Goal: Information Seeking & Learning: Learn about a topic

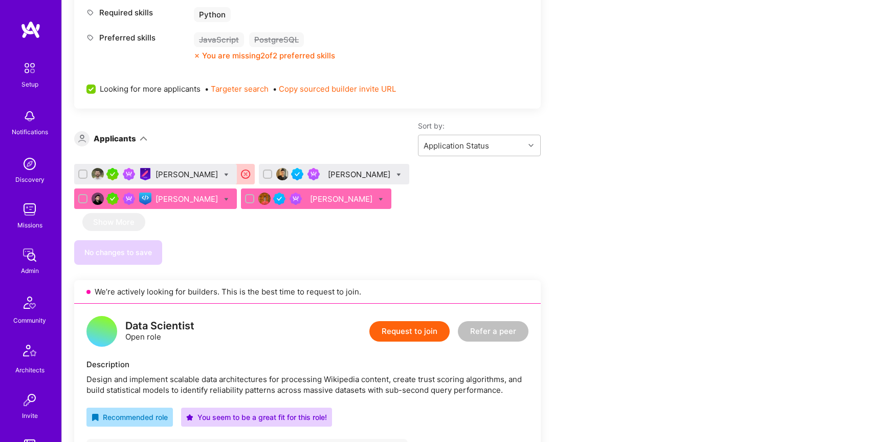
scroll to position [501, 0]
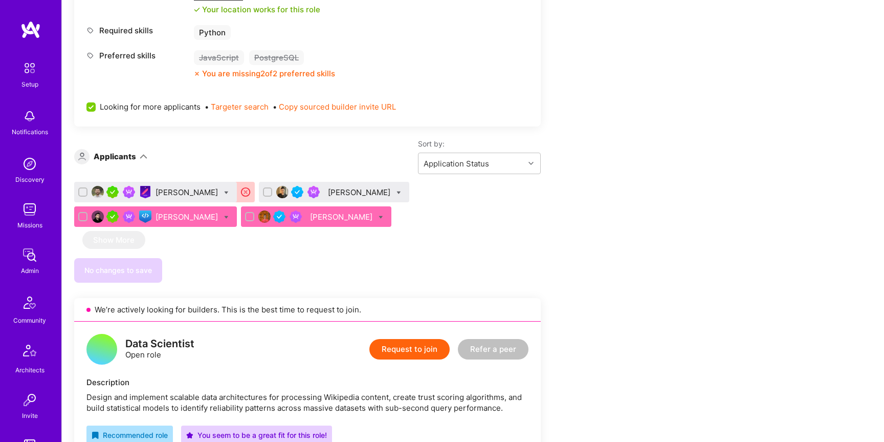
click at [331, 193] on div "[PERSON_NAME]" at bounding box center [360, 192] width 64 height 11
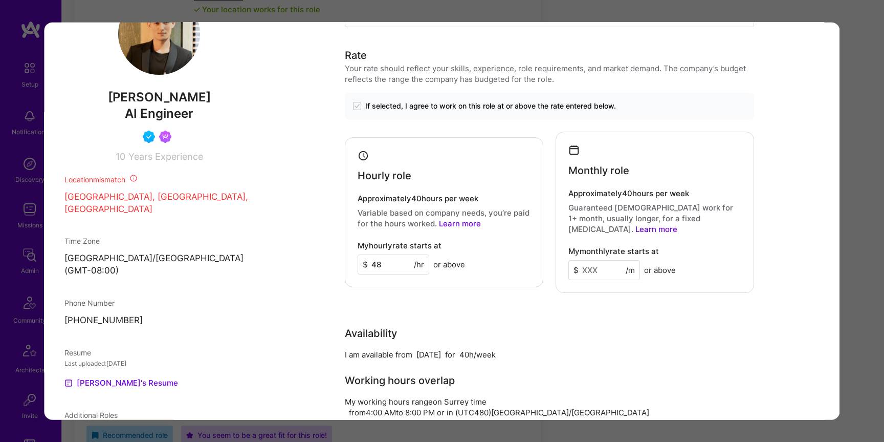
scroll to position [758, 0]
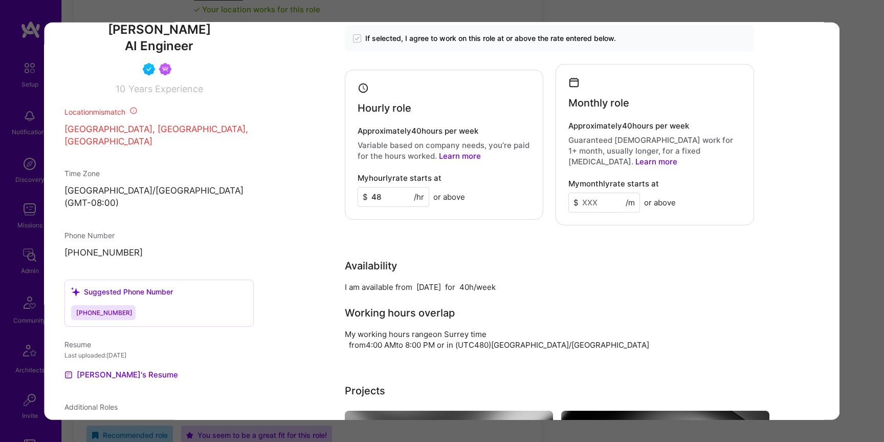
click at [867, 180] on div "Application 2 of 4 Builder Missing Requirements Required Location See locations…" at bounding box center [442, 221] width 884 height 442
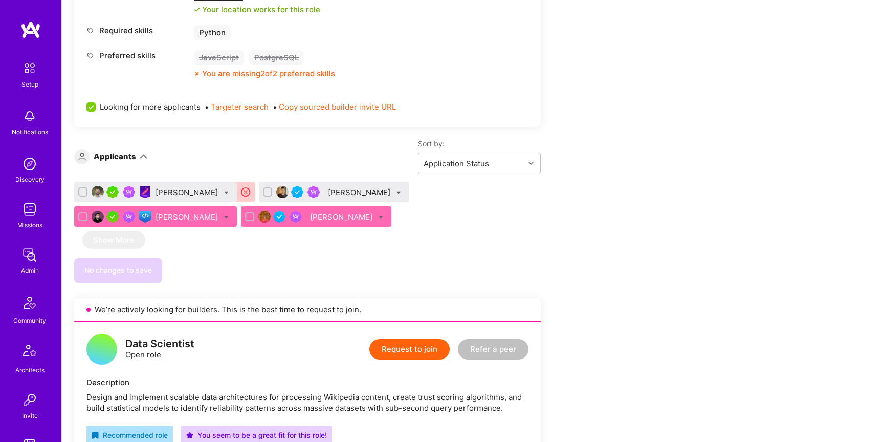
click at [220, 211] on div "[PERSON_NAME]" at bounding box center [188, 216] width 64 height 11
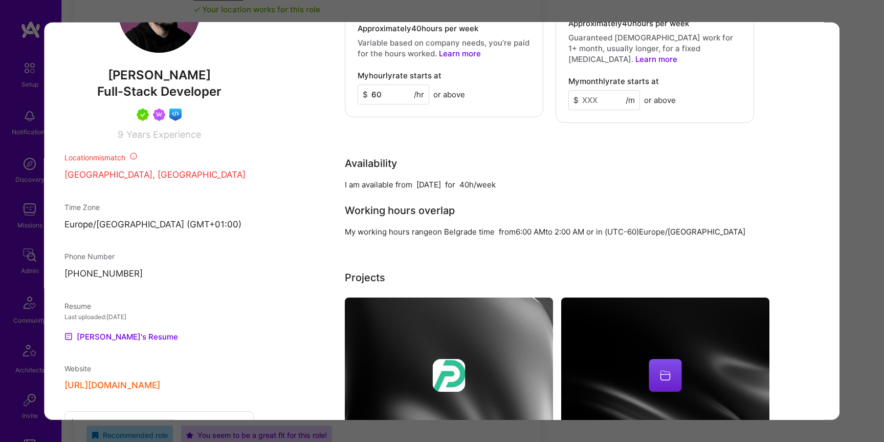
scroll to position [678, 0]
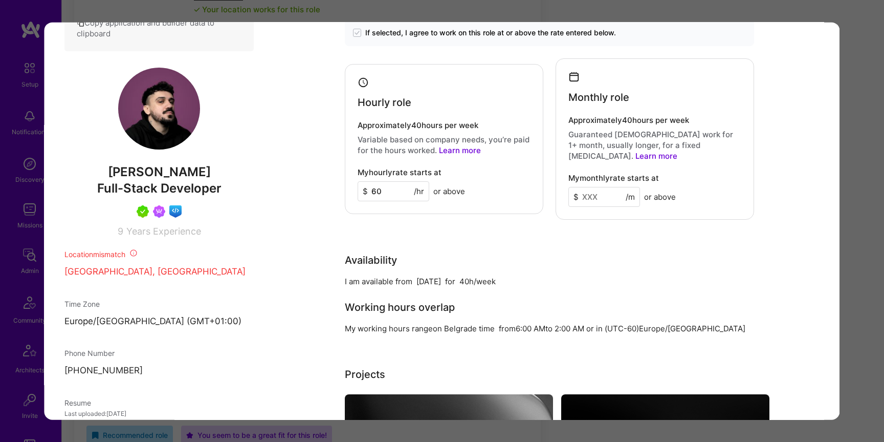
click at [858, 256] on div "Application 3 of 4 Builder Missing Requirements Required Location See locations…" at bounding box center [442, 221] width 884 height 442
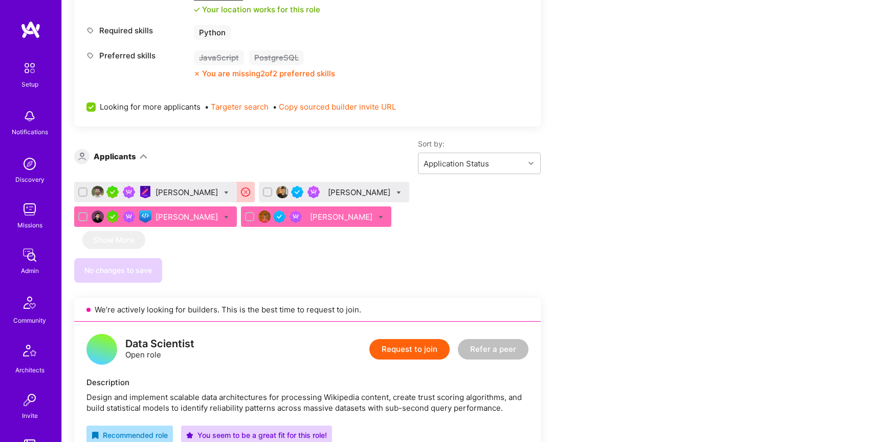
click at [310, 216] on div "[PERSON_NAME]" at bounding box center [342, 216] width 64 height 11
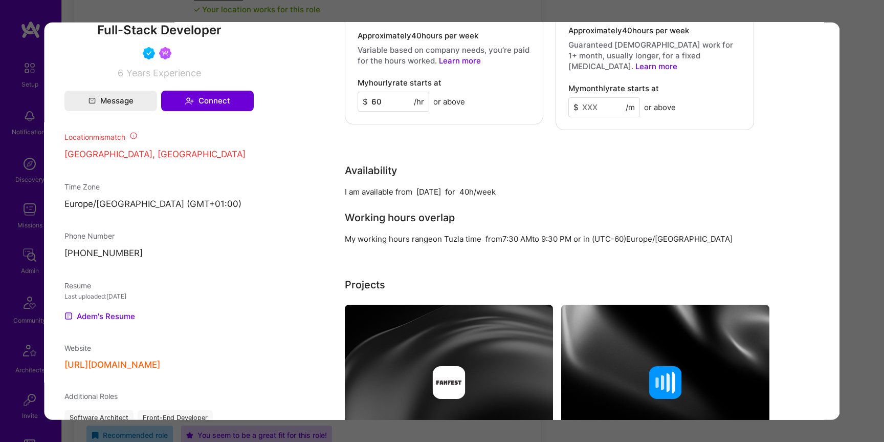
scroll to position [803, 0]
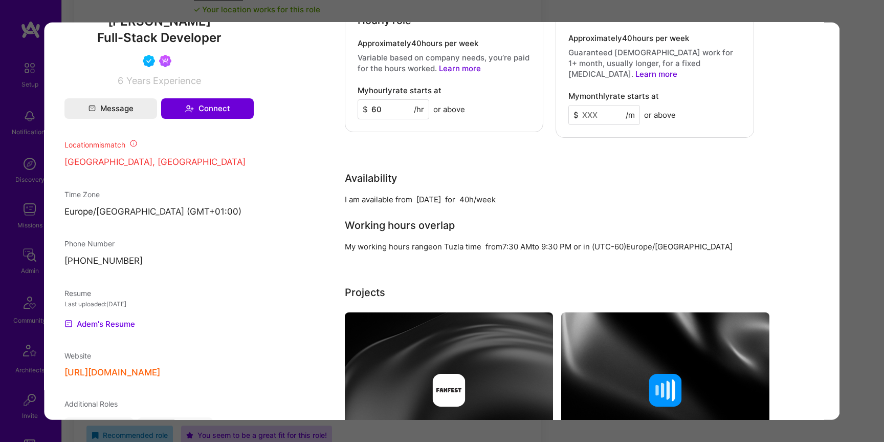
click at [869, 246] on div "Application 4 of 4 Builder Missing Requirements Required Location See locations…" at bounding box center [442, 221] width 884 height 442
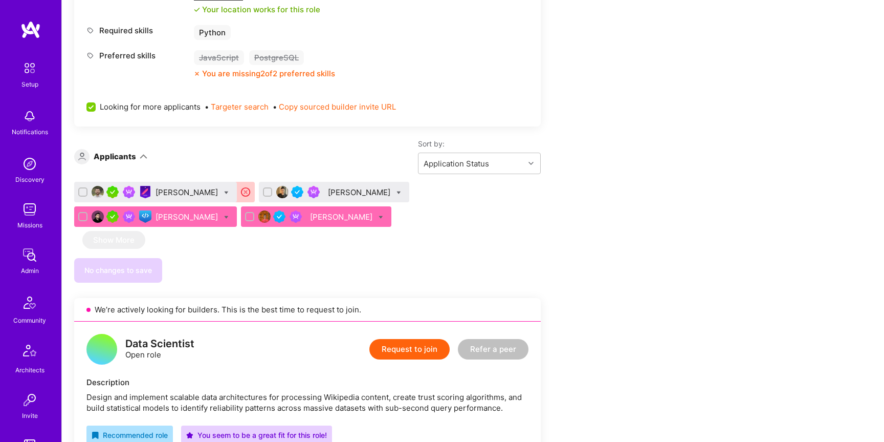
click at [179, 194] on div "[PERSON_NAME]" at bounding box center [188, 192] width 64 height 11
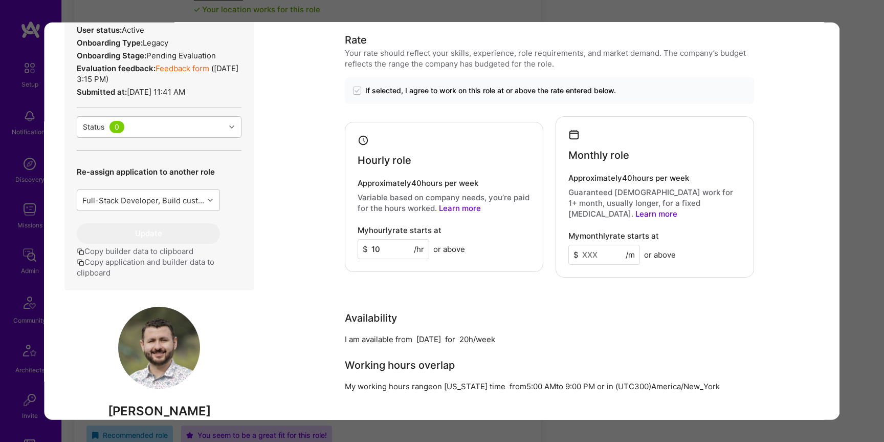
scroll to position [400, 0]
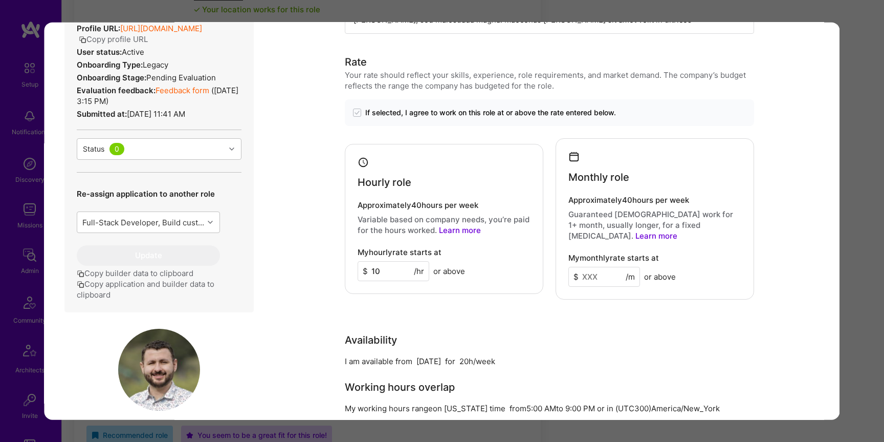
click at [854, 232] on div "Application 1 of 4 Builder Missing Requirements Availability Min. 40 hours per …" at bounding box center [442, 221] width 884 height 442
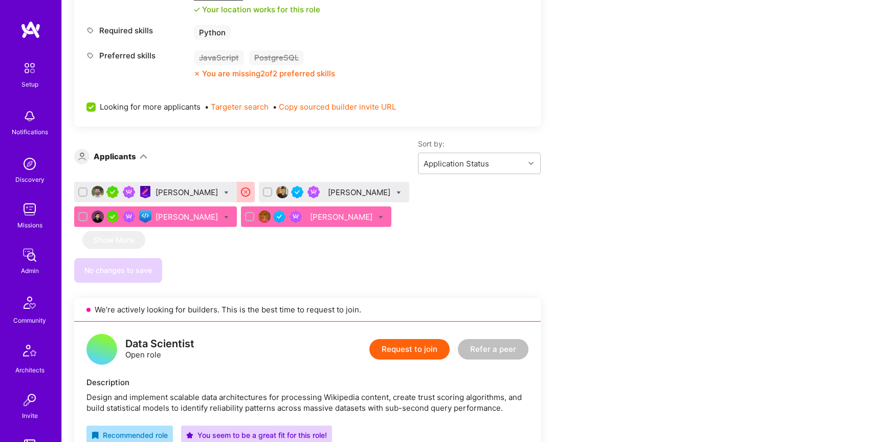
click at [195, 187] on div "[PERSON_NAME]" at bounding box center [188, 192] width 64 height 11
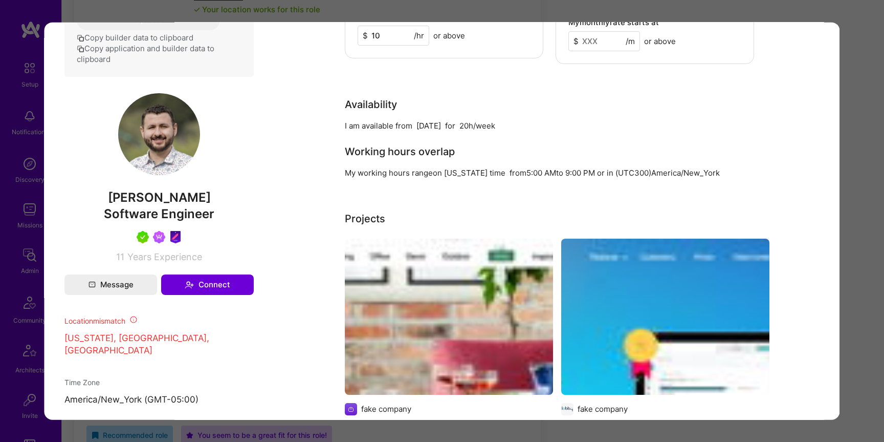
scroll to position [619, 0]
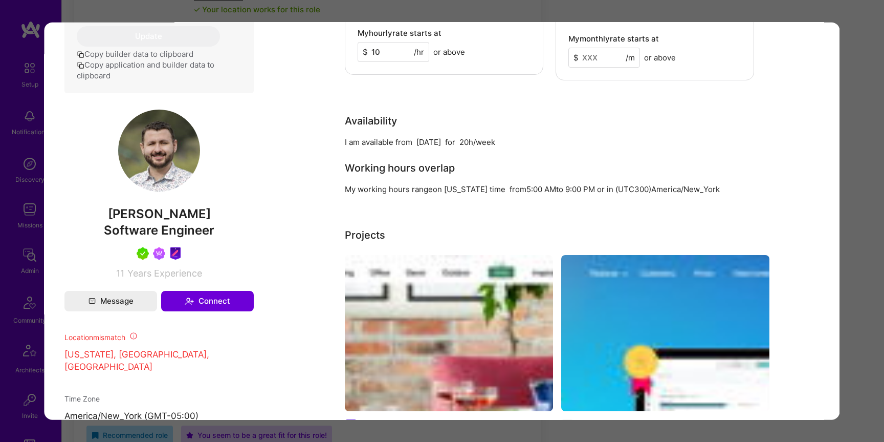
click at [853, 170] on div "Application 1 of 4 Builder Missing Requirements Availability Min. 40 hours per …" at bounding box center [442, 221] width 884 height 442
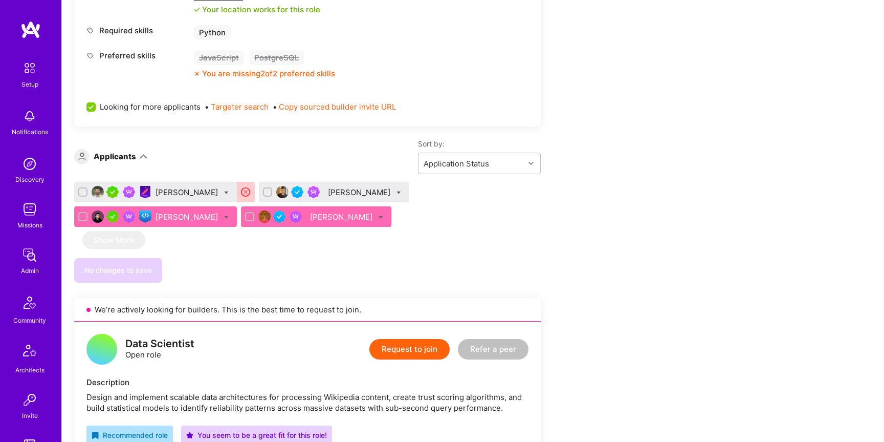
click at [340, 193] on div "[PERSON_NAME]" at bounding box center [360, 192] width 64 height 11
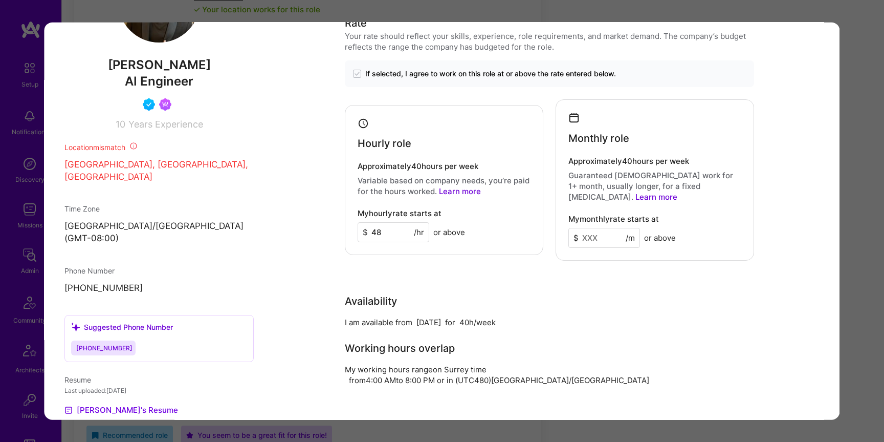
scroll to position [722, 0]
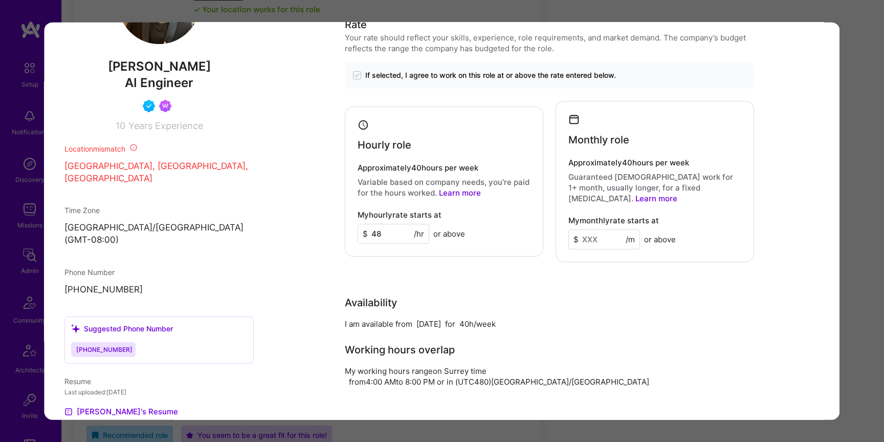
click at [856, 245] on div "Application 2 of 4 Builder Missing Requirements Required Location See locations…" at bounding box center [442, 221] width 884 height 442
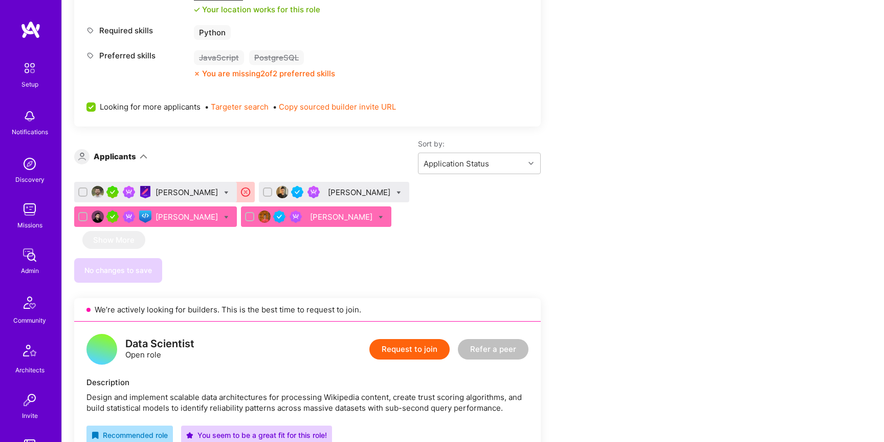
click at [310, 220] on div "[PERSON_NAME]" at bounding box center [342, 216] width 64 height 11
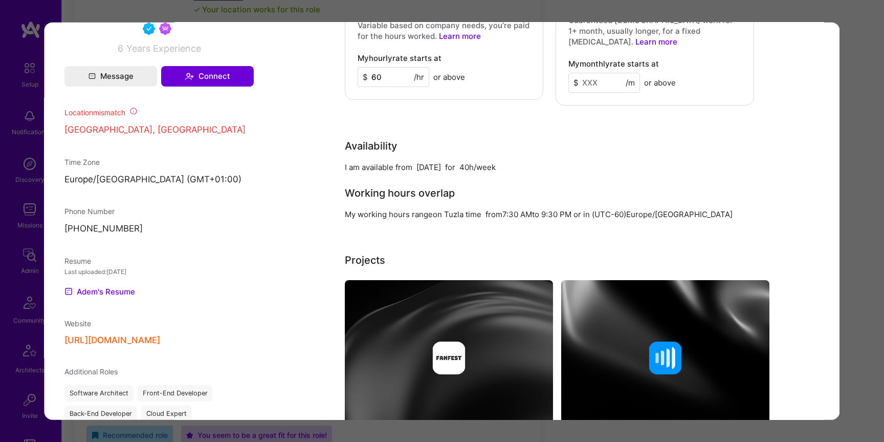
scroll to position [840, 0]
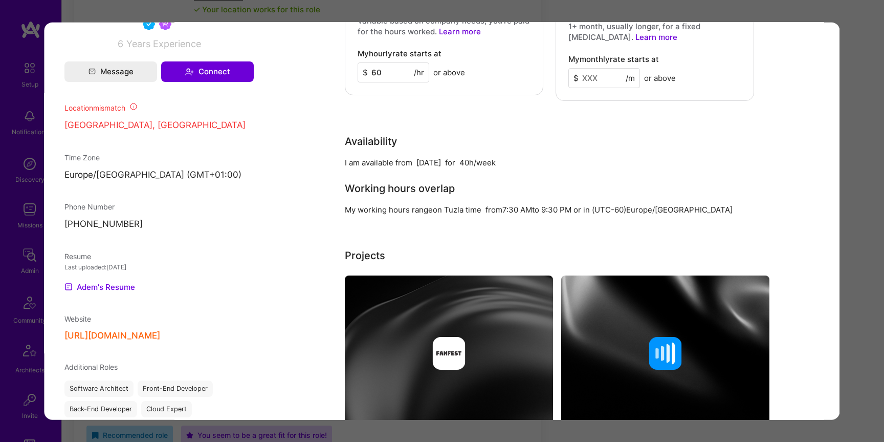
click at [872, 238] on div "Application 4 of 4 Builder Missing Requirements Required Location See locations…" at bounding box center [442, 221] width 884 height 442
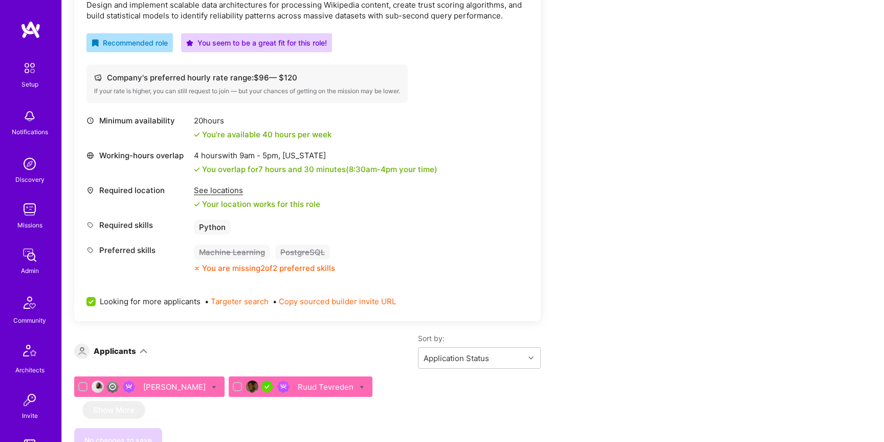
scroll to position [1022, 0]
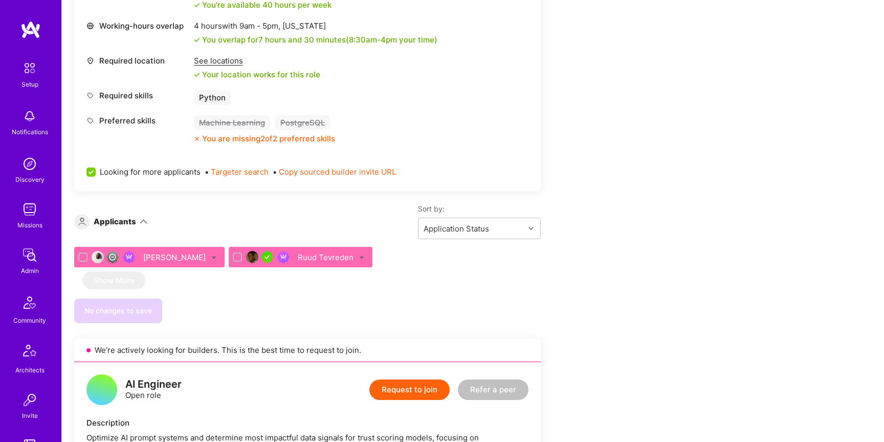
click at [208, 259] on div "[PERSON_NAME]" at bounding box center [175, 257] width 64 height 11
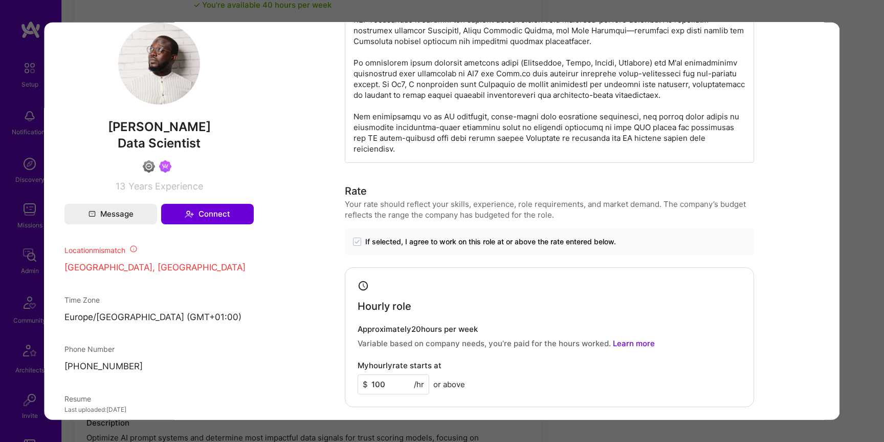
scroll to position [706, 0]
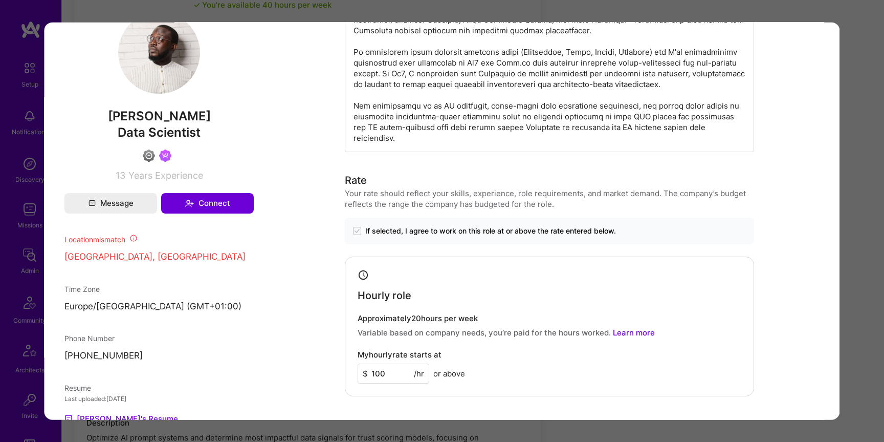
click at [865, 258] on div "Application 1 of 2 Builder Missing Requirements Required Location See locations…" at bounding box center [442, 221] width 884 height 442
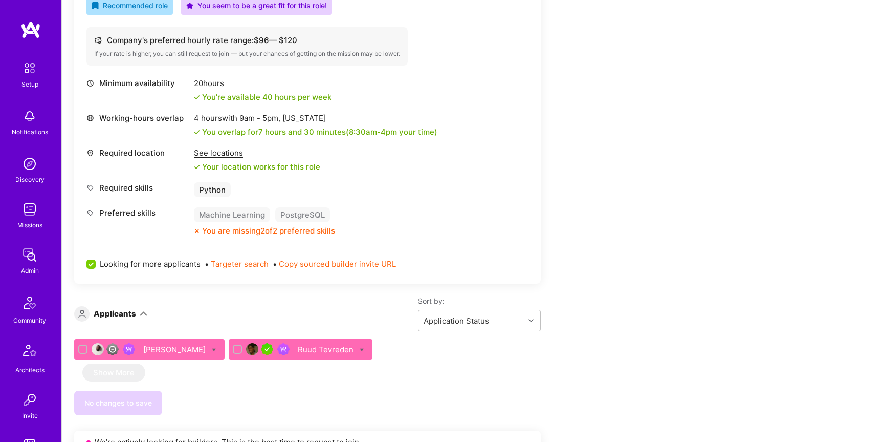
scroll to position [932, 0]
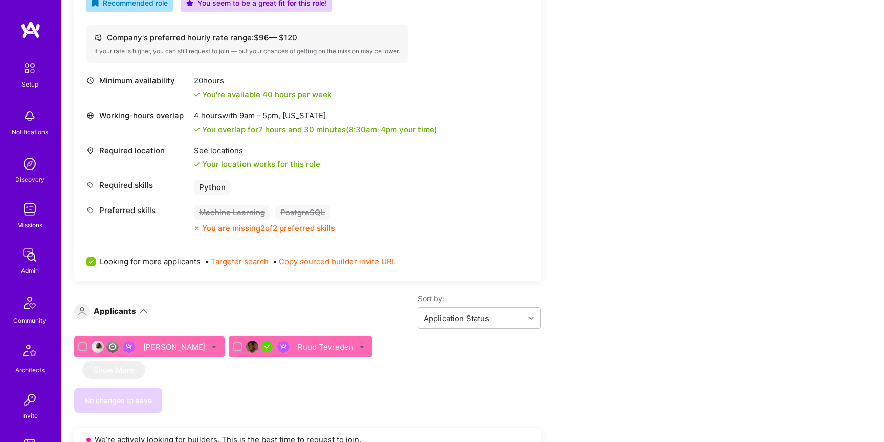
click at [355, 341] on div "Ruud Tevreden" at bounding box center [327, 346] width 58 height 11
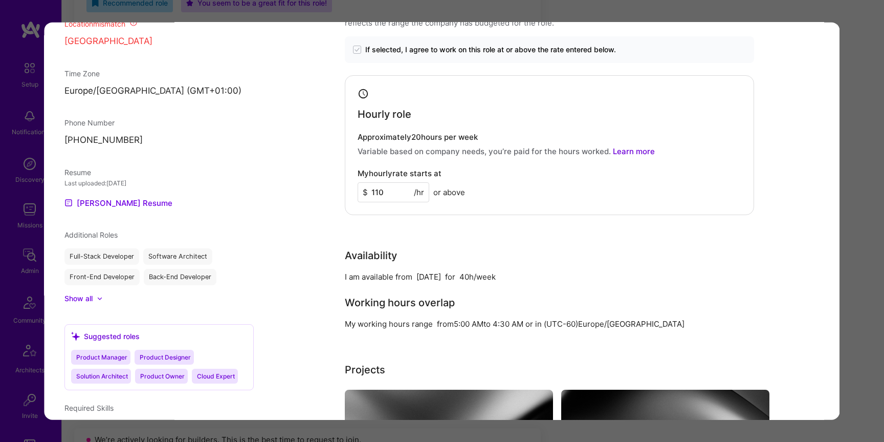
scroll to position [898, 0]
click at [870, 233] on div "Application 2 of 2 Builder Missing Requirements Required Location See locations…" at bounding box center [442, 221] width 884 height 442
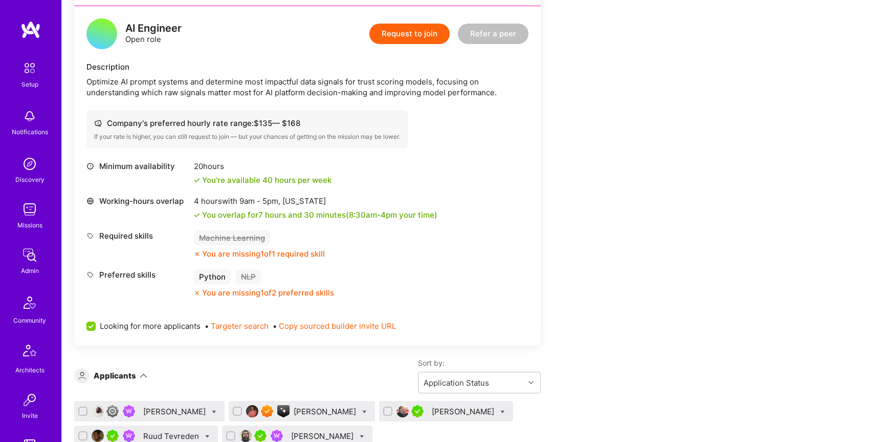
scroll to position [1498, 0]
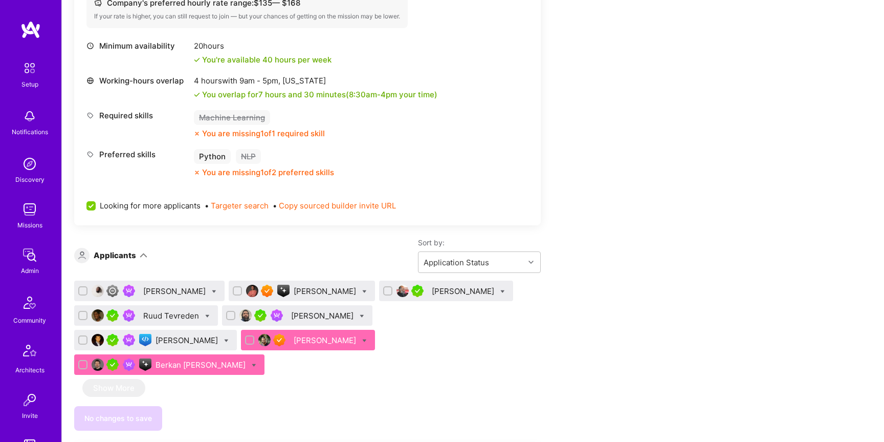
click at [171, 287] on div "[PERSON_NAME]" at bounding box center [175, 291] width 64 height 11
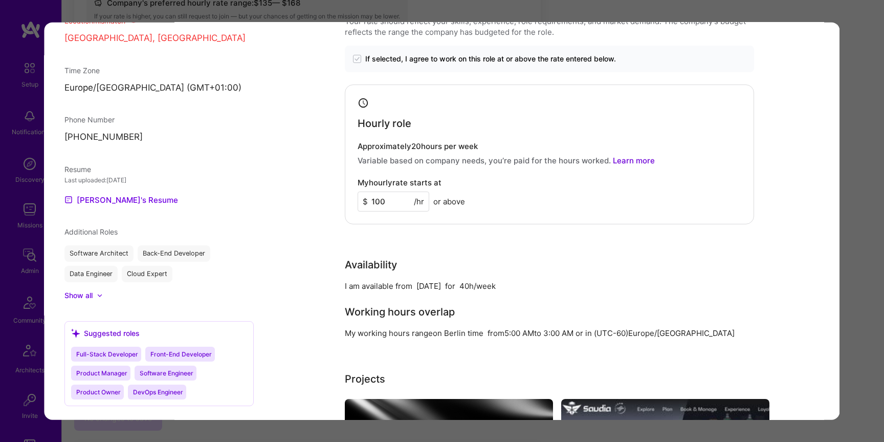
scroll to position [937, 0]
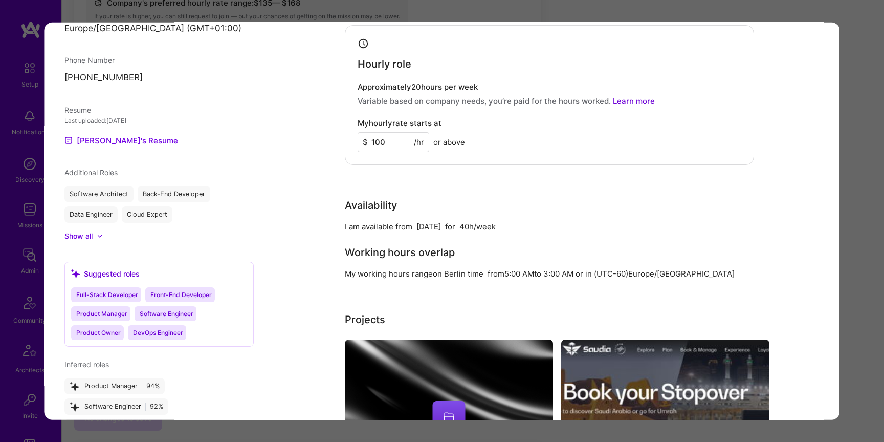
click at [853, 326] on div "Application 1 of 8 Builder Missing Requirements Required Location See locations…" at bounding box center [442, 221] width 884 height 442
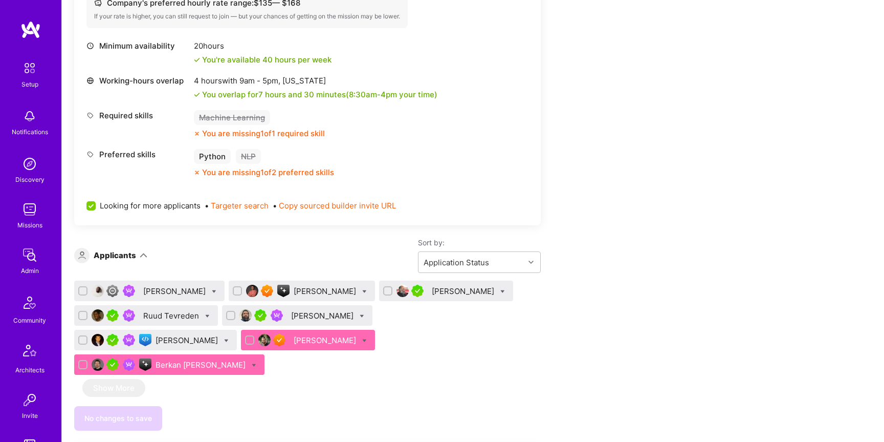
click at [248, 359] on div "Berkan [PERSON_NAME]" at bounding box center [202, 364] width 92 height 11
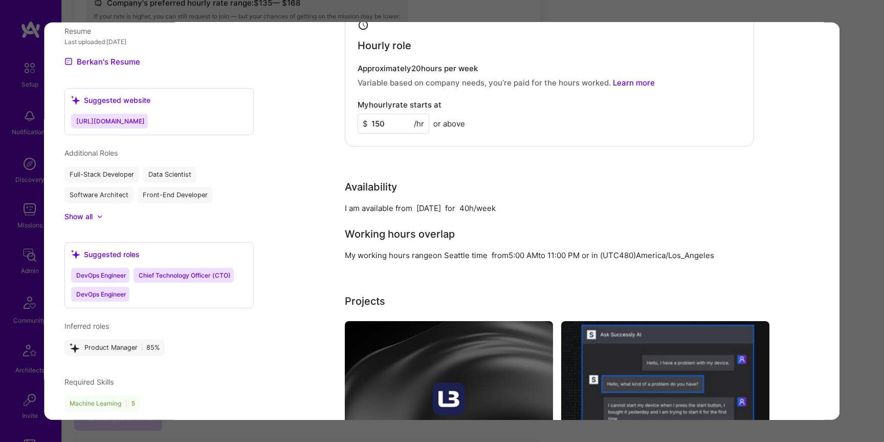
scroll to position [1050, 0]
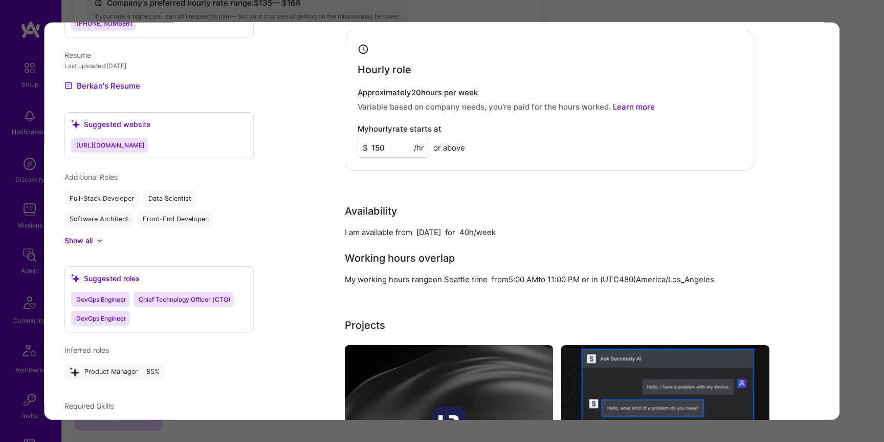
click at [871, 277] on div "Application 8 of 8 Builder Missing Requirements Required Location See locations…" at bounding box center [442, 221] width 884 height 442
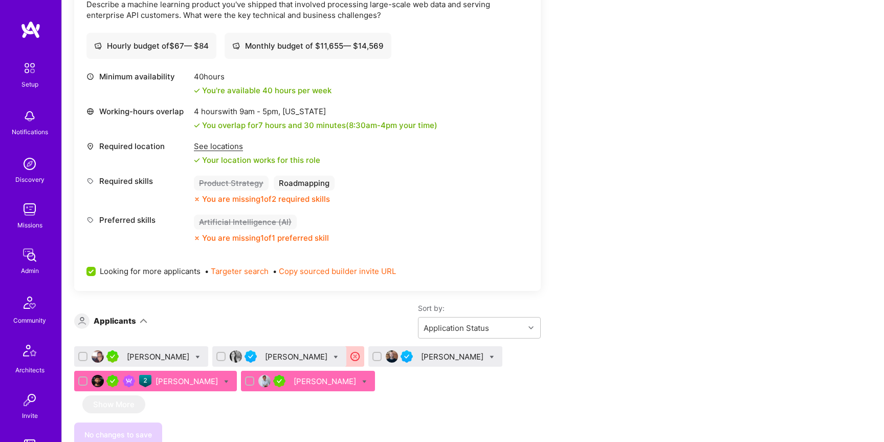
scroll to position [2178, 0]
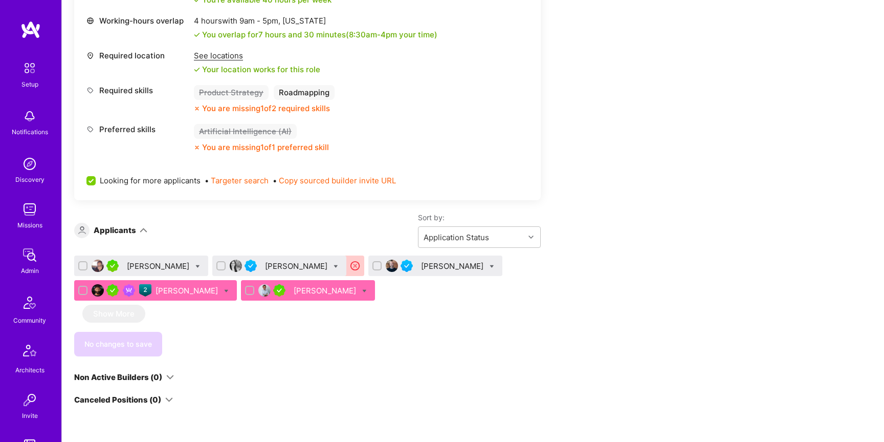
click at [161, 261] on div "[PERSON_NAME]" at bounding box center [159, 266] width 64 height 11
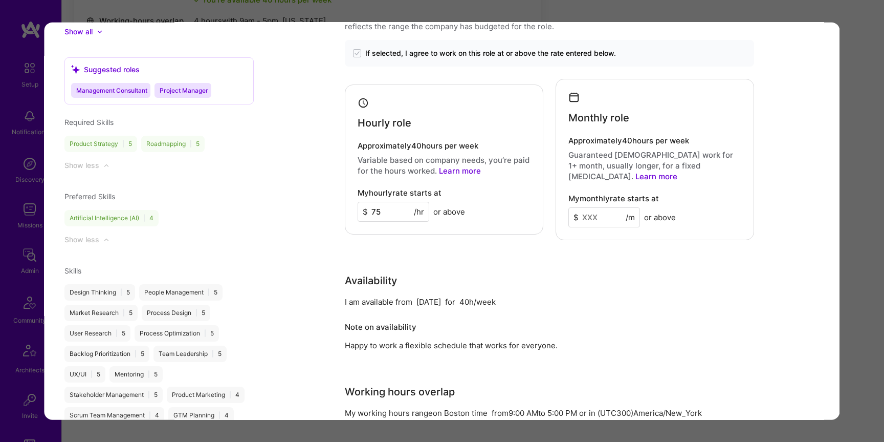
scroll to position [1025, 0]
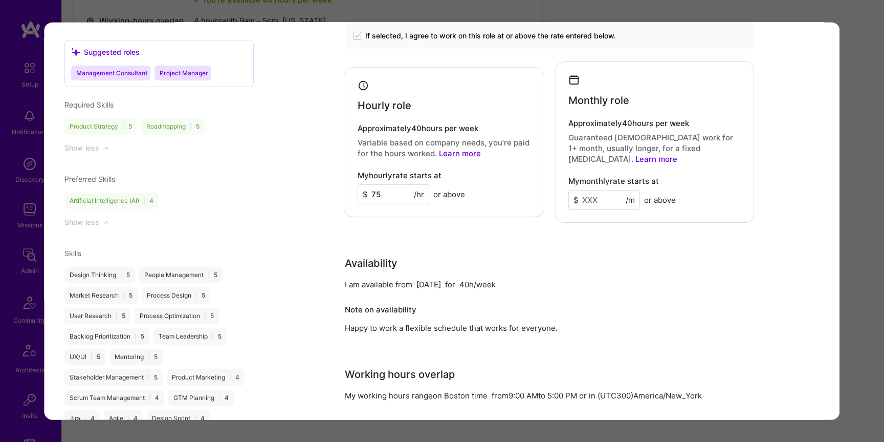
click at [855, 229] on div "Application 1 of 5 Evaluation scores Expertise level Very good Interpersonal sk…" at bounding box center [442, 221] width 884 height 442
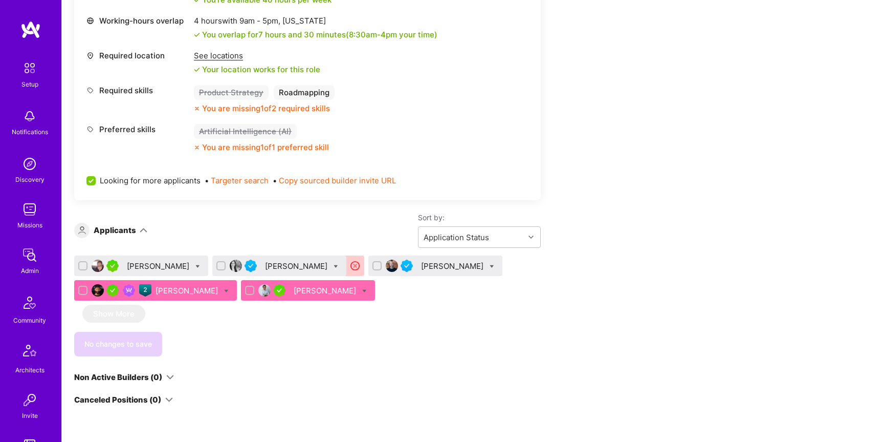
click at [280, 280] on div "[PERSON_NAME]" at bounding box center [308, 290] width 134 height 20
click at [432, 261] on div "[PERSON_NAME]" at bounding box center [453, 266] width 64 height 11
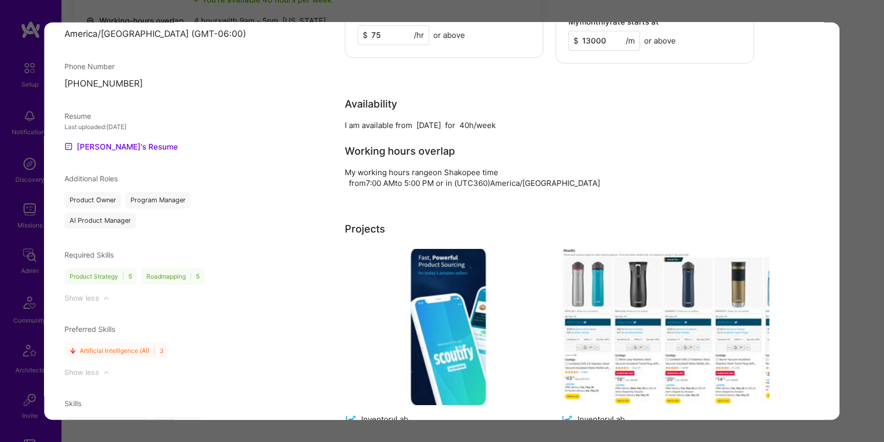
scroll to position [903, 0]
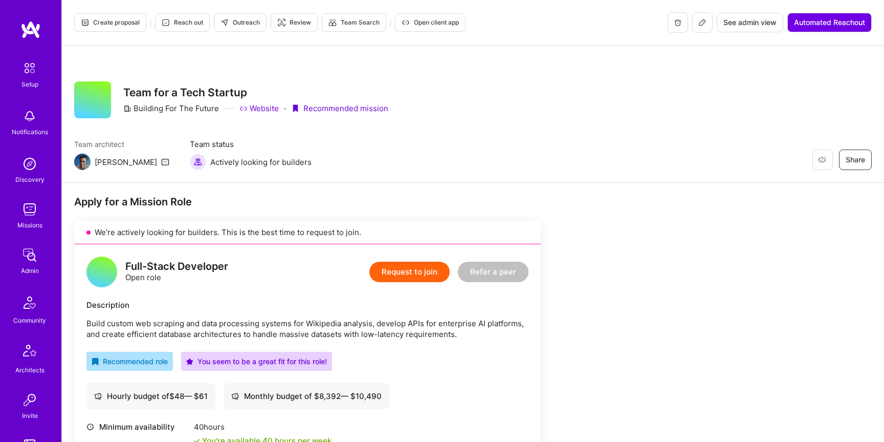
scroll to position [173, 0]
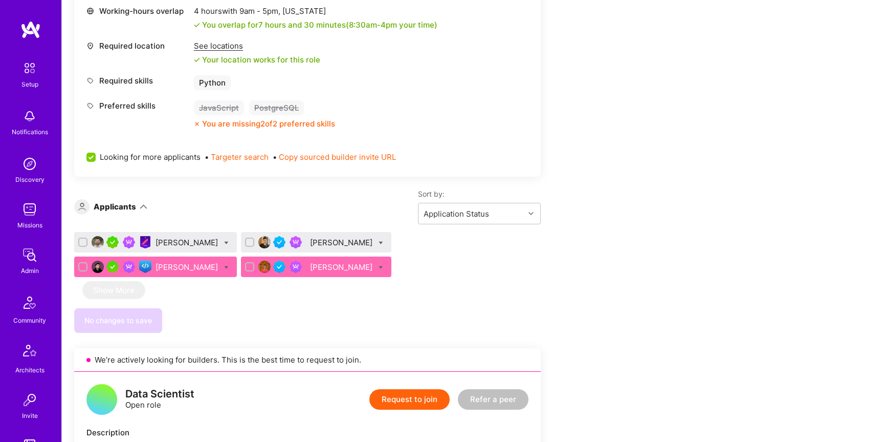
scroll to position [500, 0]
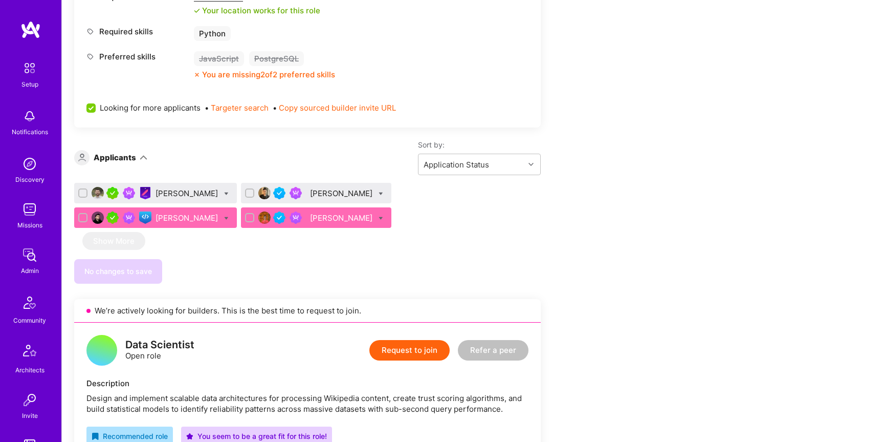
click at [187, 190] on div "[PERSON_NAME]" at bounding box center [188, 193] width 64 height 11
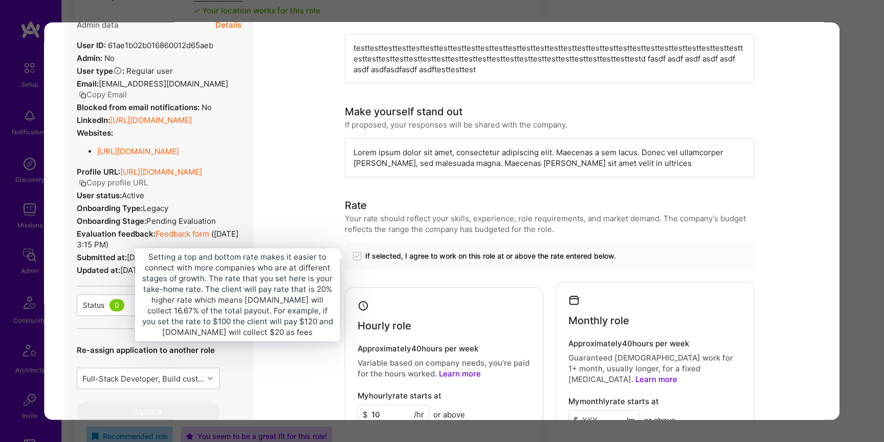
scroll to position [303, 0]
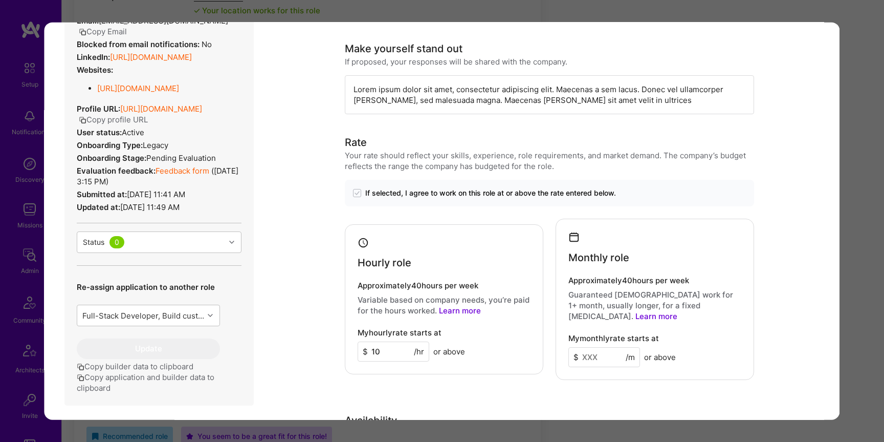
click at [867, 99] on div "Application 1 of 4 Builder Missing Requirements Required Location See locations…" at bounding box center [442, 221] width 884 height 442
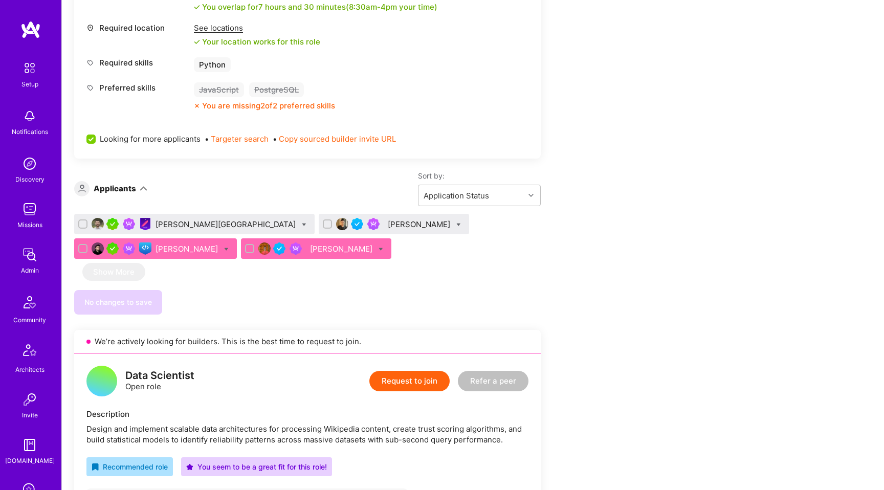
scroll to position [451, 0]
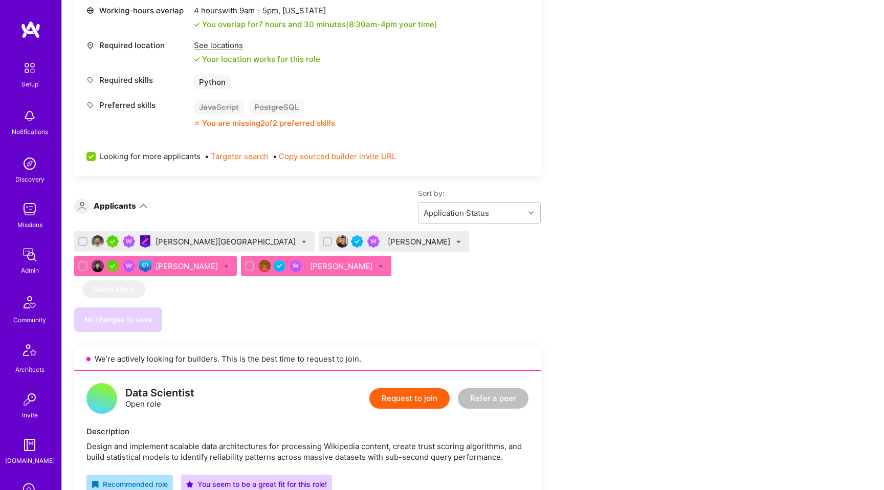
click at [175, 236] on div "[PERSON_NAME][GEOGRAPHIC_DATA]" at bounding box center [194, 241] width 241 height 20
click at [196, 244] on div "[PERSON_NAME][GEOGRAPHIC_DATA]" at bounding box center [227, 241] width 142 height 11
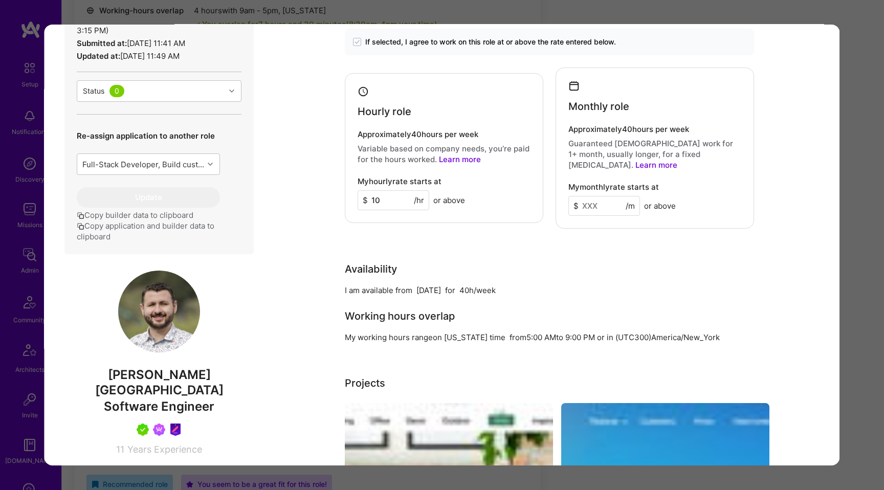
scroll to position [451, 0]
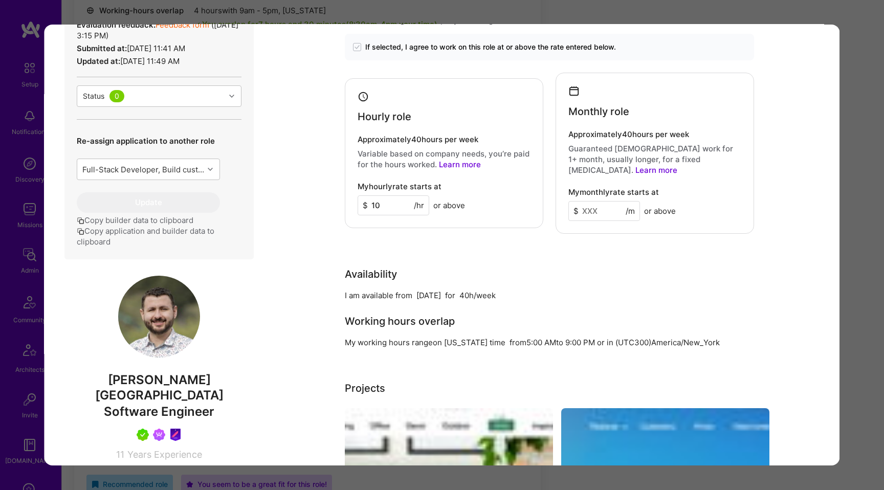
drag, startPoint x: 570, startPoint y: 181, endPoint x: 667, endPoint y: 183, distance: 97.3
click at [667, 183] on div "Monthly role Approximately 40 hours per week Guaranteed [DEMOGRAPHIC_DATA] work…" at bounding box center [655, 153] width 199 height 161
copy h4 "My monthly rate starts at"
click at [638, 267] on div "Availability" at bounding box center [549, 274] width 409 height 15
copy h4 "My monthly rate starts at"
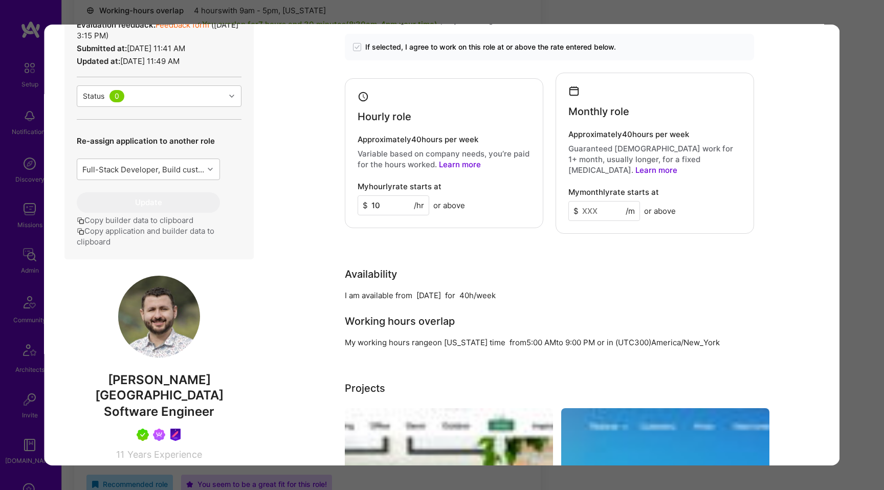
drag, startPoint x: 661, startPoint y: 183, endPoint x: 570, endPoint y: 182, distance: 91.6
click at [570, 188] on div "My monthly rate starts at $ /m or above" at bounding box center [655, 204] width 173 height 33
